Goal: Task Accomplishment & Management: Manage account settings

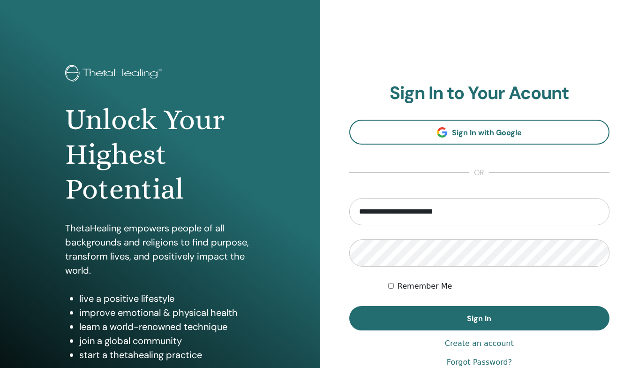
type input "**********"
click at [479, 318] on button "Sign In" at bounding box center [479, 318] width 261 height 24
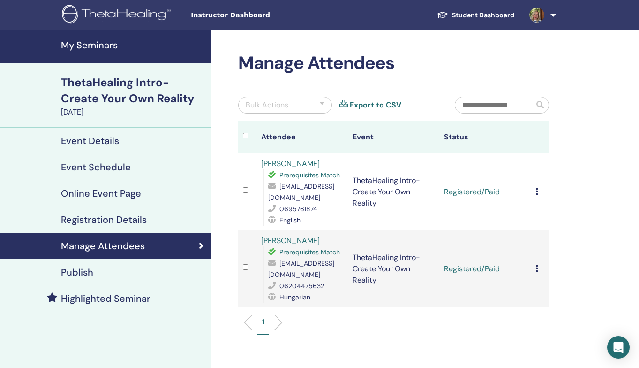
click at [82, 45] on h4 "My Seminars" at bounding box center [133, 44] width 144 height 11
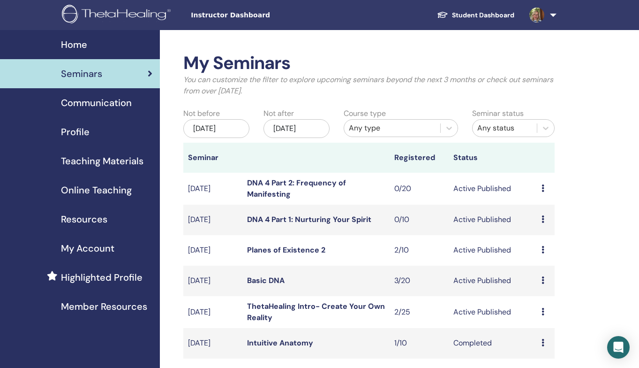
click at [269, 278] on link "Basic DNA" at bounding box center [266, 280] width 38 height 10
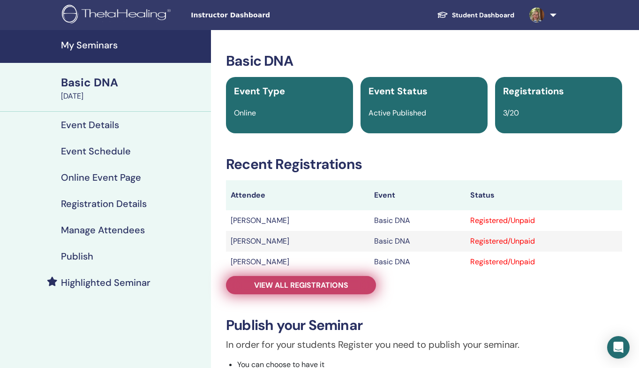
click at [321, 279] on link "View all registrations" at bounding box center [301, 285] width 150 height 18
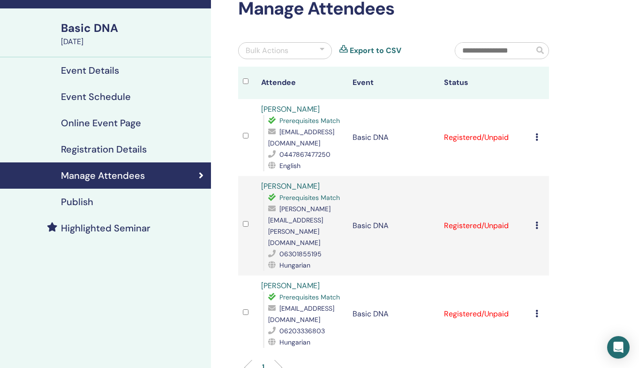
scroll to position [72, 0]
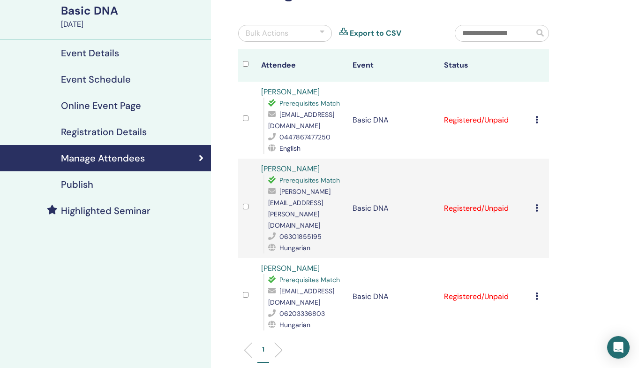
click at [536, 121] on icon at bounding box center [537, 120] width 3 height 8
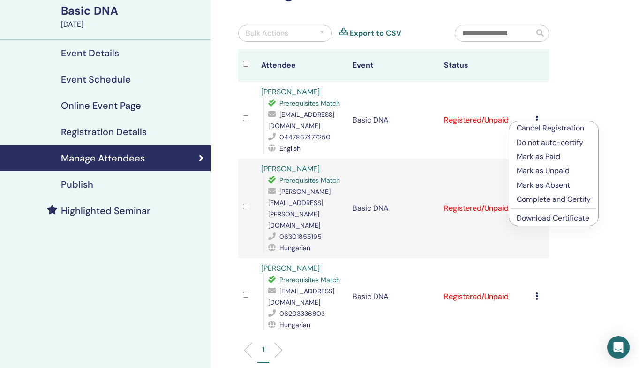
click at [535, 154] on p "Mark as Paid" at bounding box center [554, 156] width 74 height 11
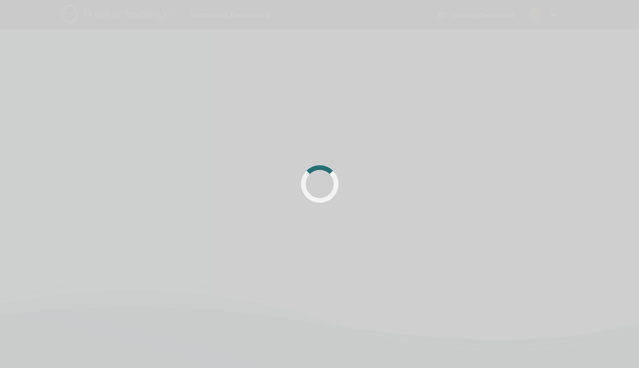
scroll to position [72, 0]
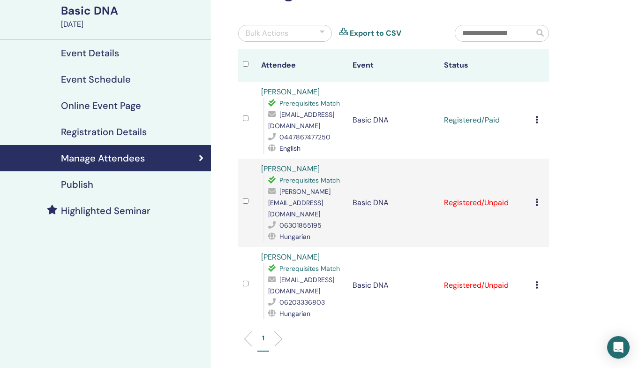
click at [536, 198] on icon at bounding box center [537, 202] width 3 height 8
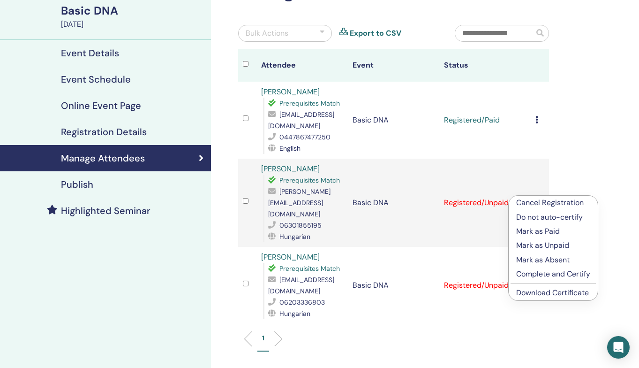
click at [538, 228] on p "Mark as Paid" at bounding box center [553, 231] width 74 height 11
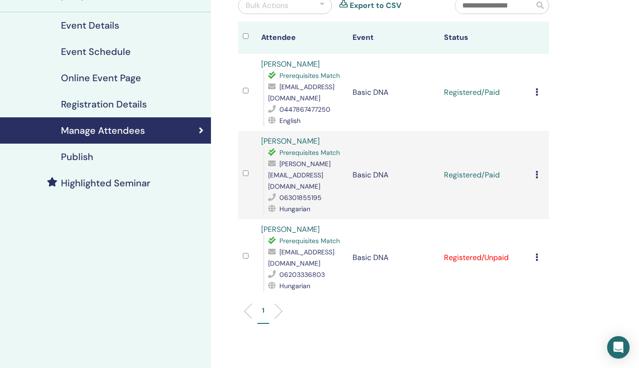
scroll to position [104, 0]
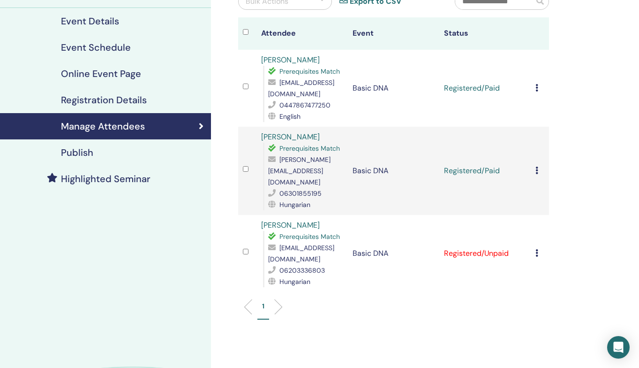
click at [538, 249] on icon at bounding box center [537, 253] width 3 height 8
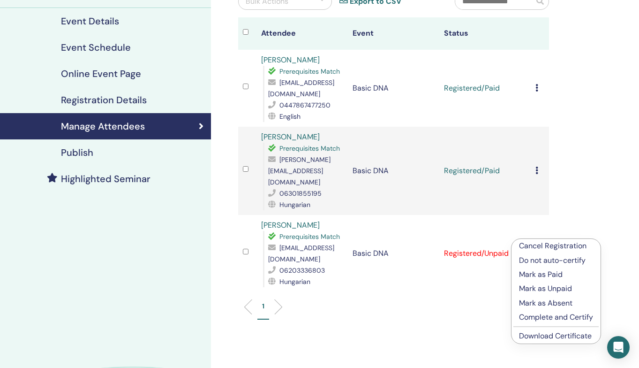
click at [533, 275] on p "Mark as Paid" at bounding box center [556, 274] width 74 height 11
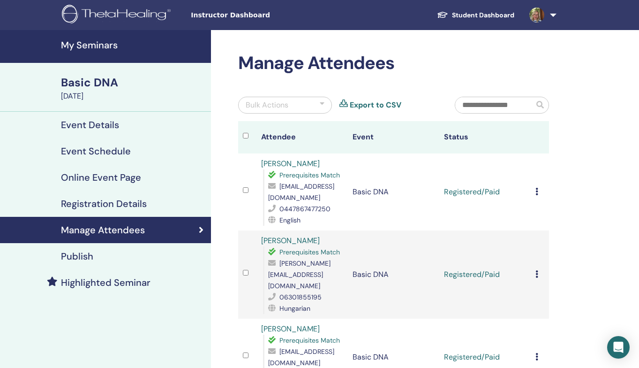
click at [73, 58] on link "My Seminars" at bounding box center [105, 46] width 211 height 33
